Goal: Information Seeking & Learning: Learn about a topic

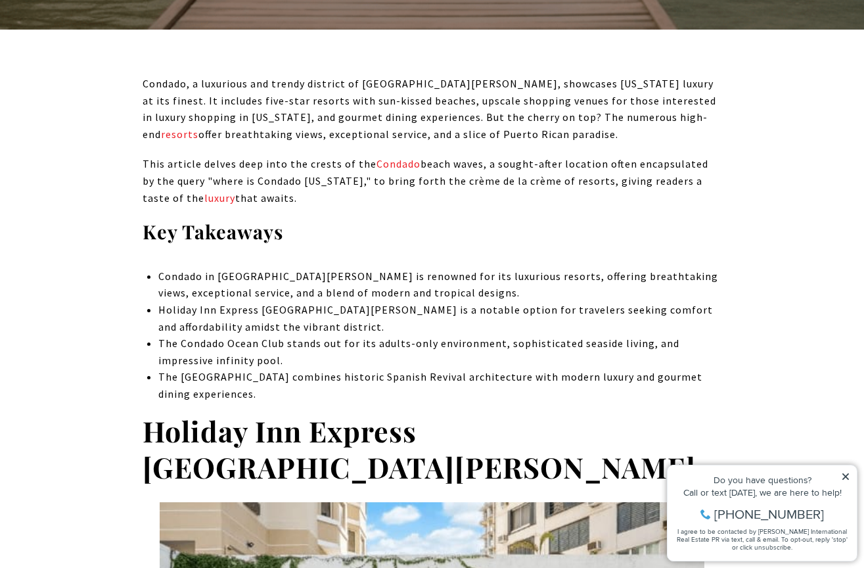
scroll to position [504, 0]
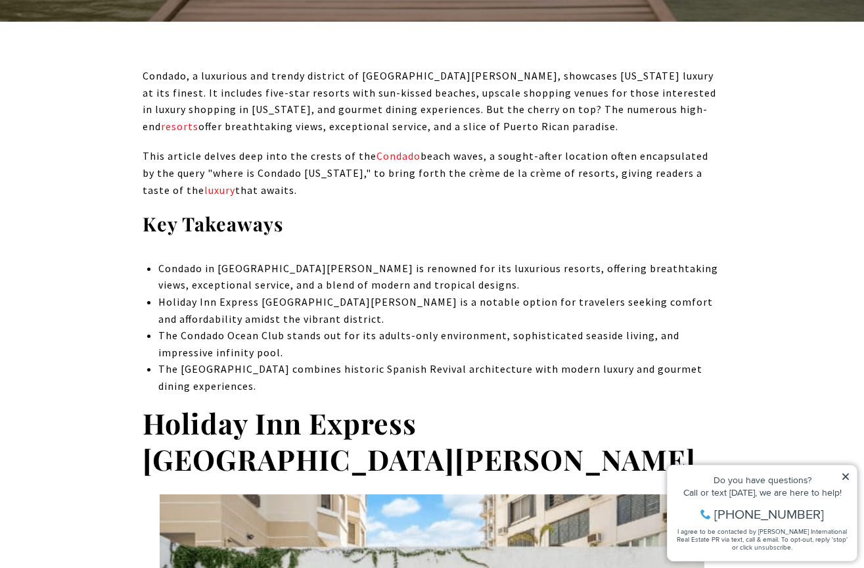
click at [848, 478] on icon at bounding box center [846, 476] width 7 height 7
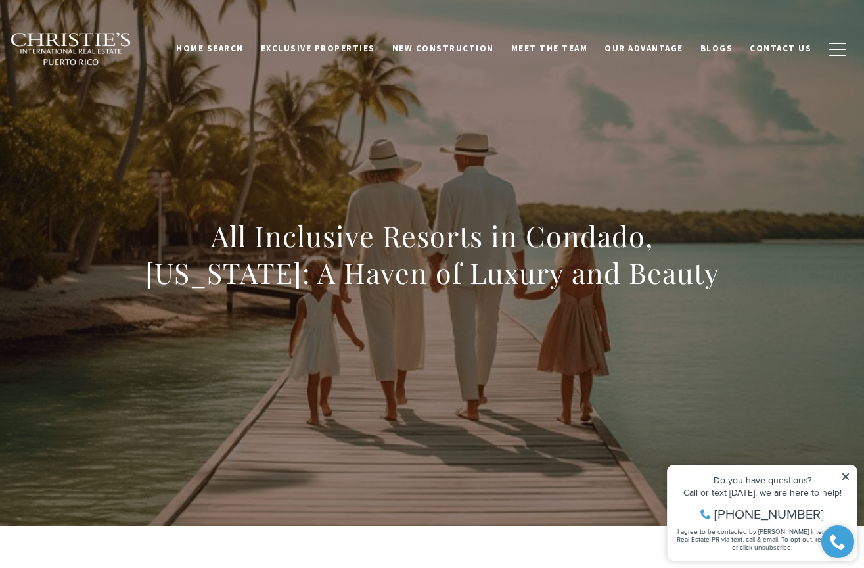
scroll to position [0, 0]
click at [339, 47] on span "Exclusive Properties" at bounding box center [318, 48] width 114 height 11
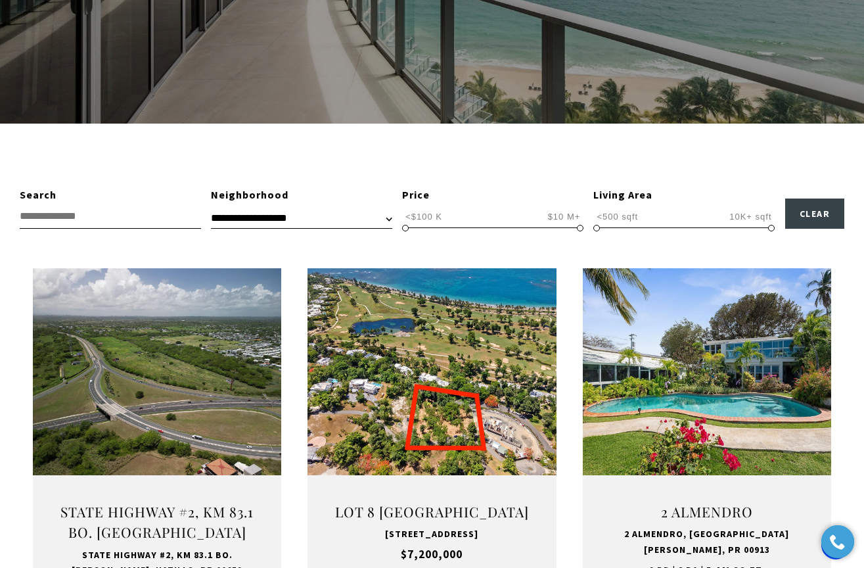
scroll to position [290, 0]
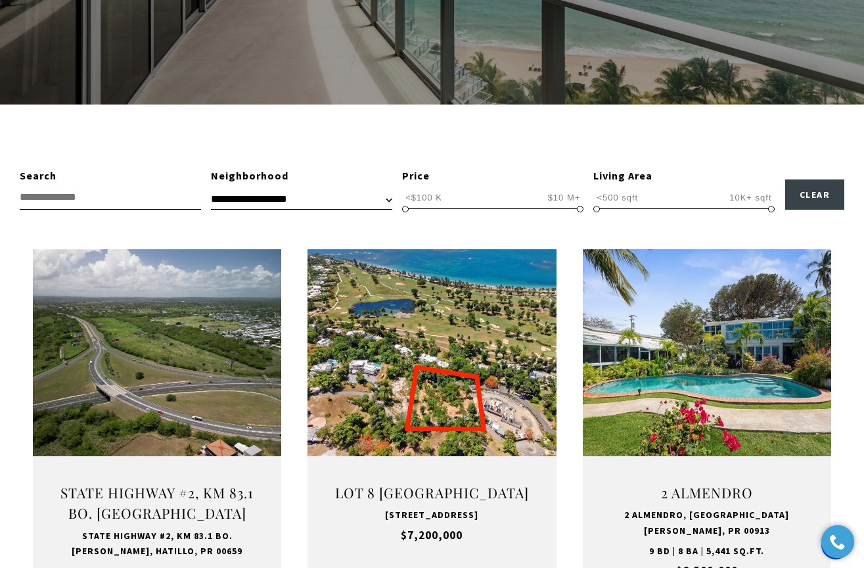
click at [72, 195] on input "text" at bounding box center [110, 197] width 181 height 24
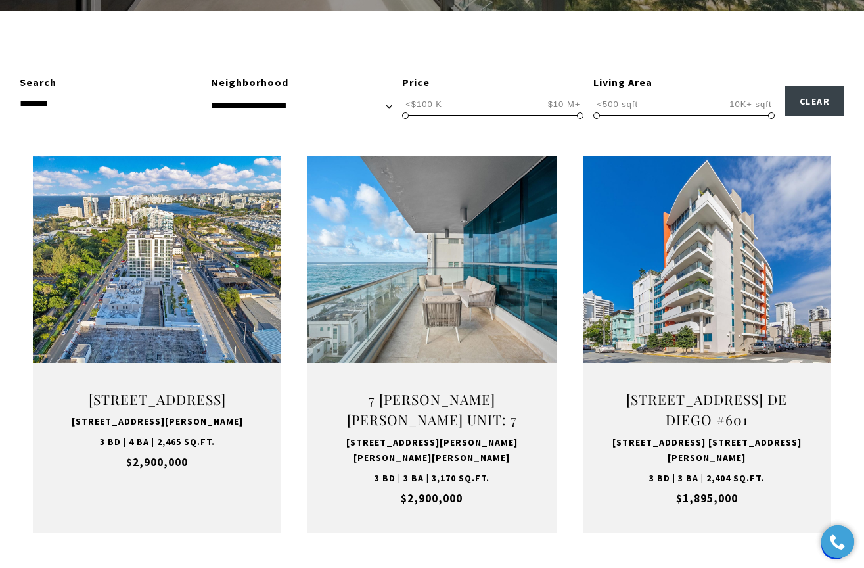
scroll to position [394, 0]
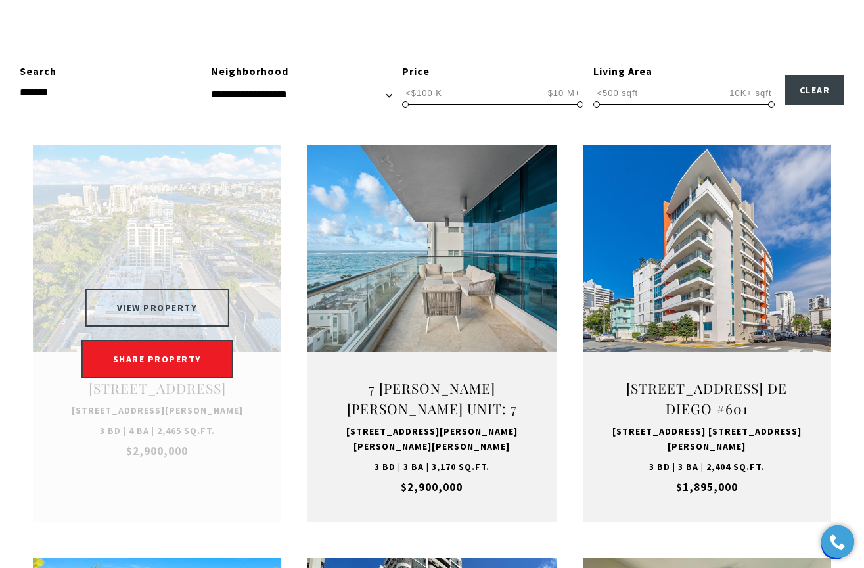
type input "*******"
click at [189, 308] on button "VIEW PROPERTY" at bounding box center [157, 308] width 144 height 38
